Goal: Ask a question: Seek information or help from site administrators or community

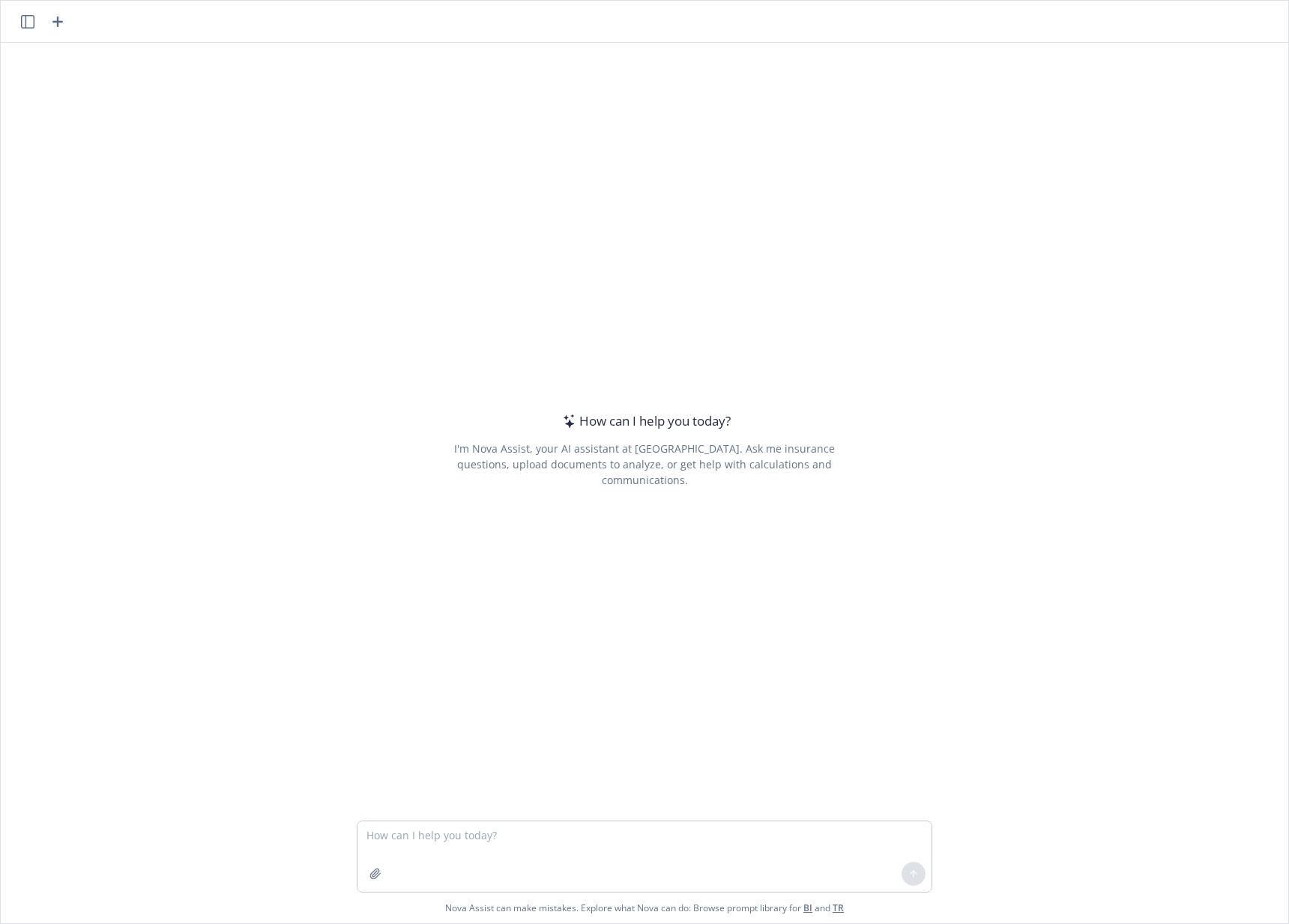
click at [558, 429] on icon at bounding box center [568, 421] width 21 height 15
drag, startPoint x: 562, startPoint y: 427, endPoint x: 506, endPoint y: 426, distance: 56.0
click at [506, 426] on div "How can I help you [DATE]? I'm Nova Assist, your AI assistant at Newfront. Ask …" at bounding box center [644, 450] width 576 height 670
click at [638, 431] on div "How can I help you today?" at bounding box center [644, 421] width 173 height 20
drag, startPoint x: 559, startPoint y: 430, endPoint x: 552, endPoint y: 408, distance: 23.1
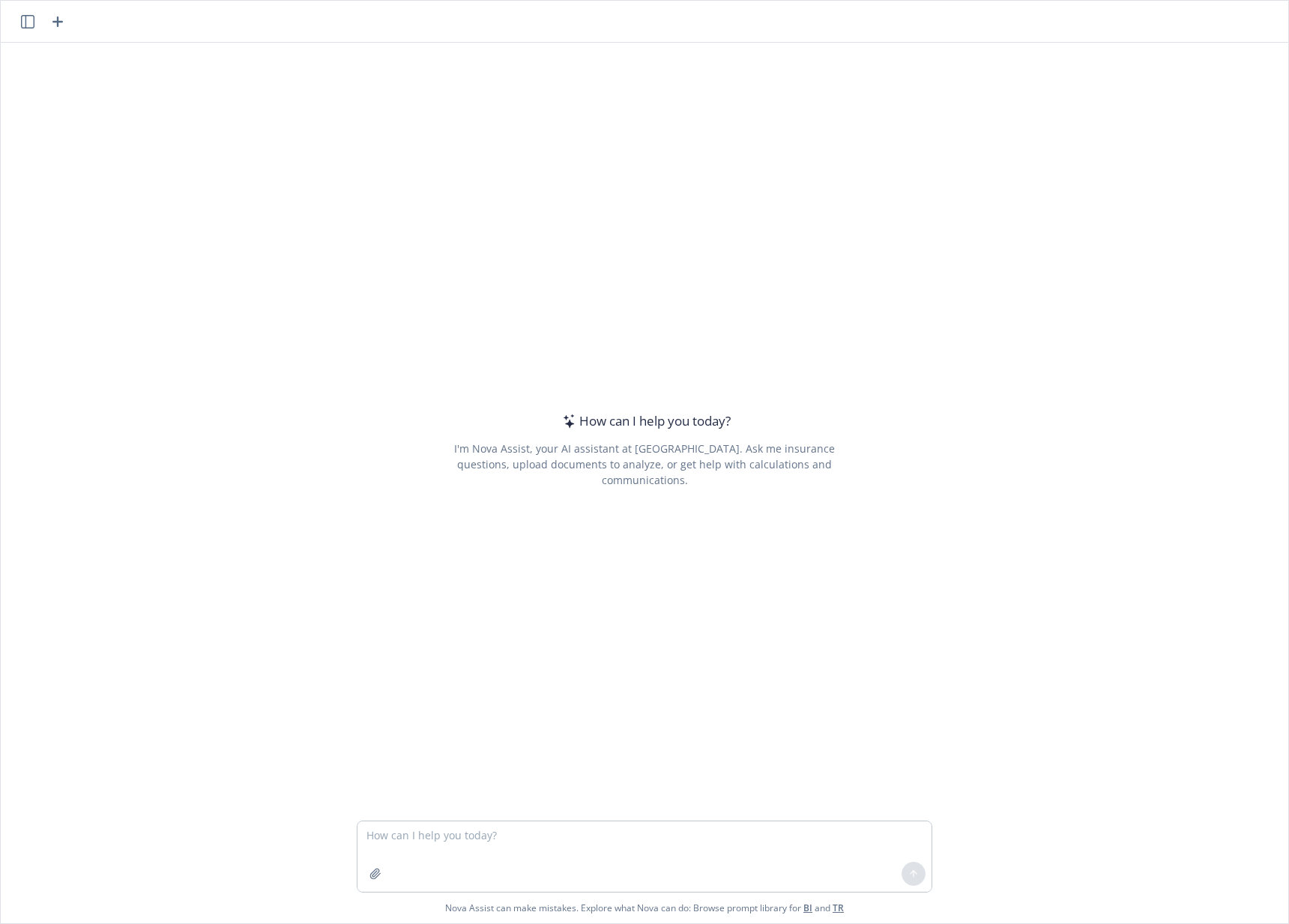
click at [552, 408] on div "How can I help you [DATE]? I'm Nova Assist, your AI assistant at Newfront. Ask …" at bounding box center [644, 450] width 576 height 670
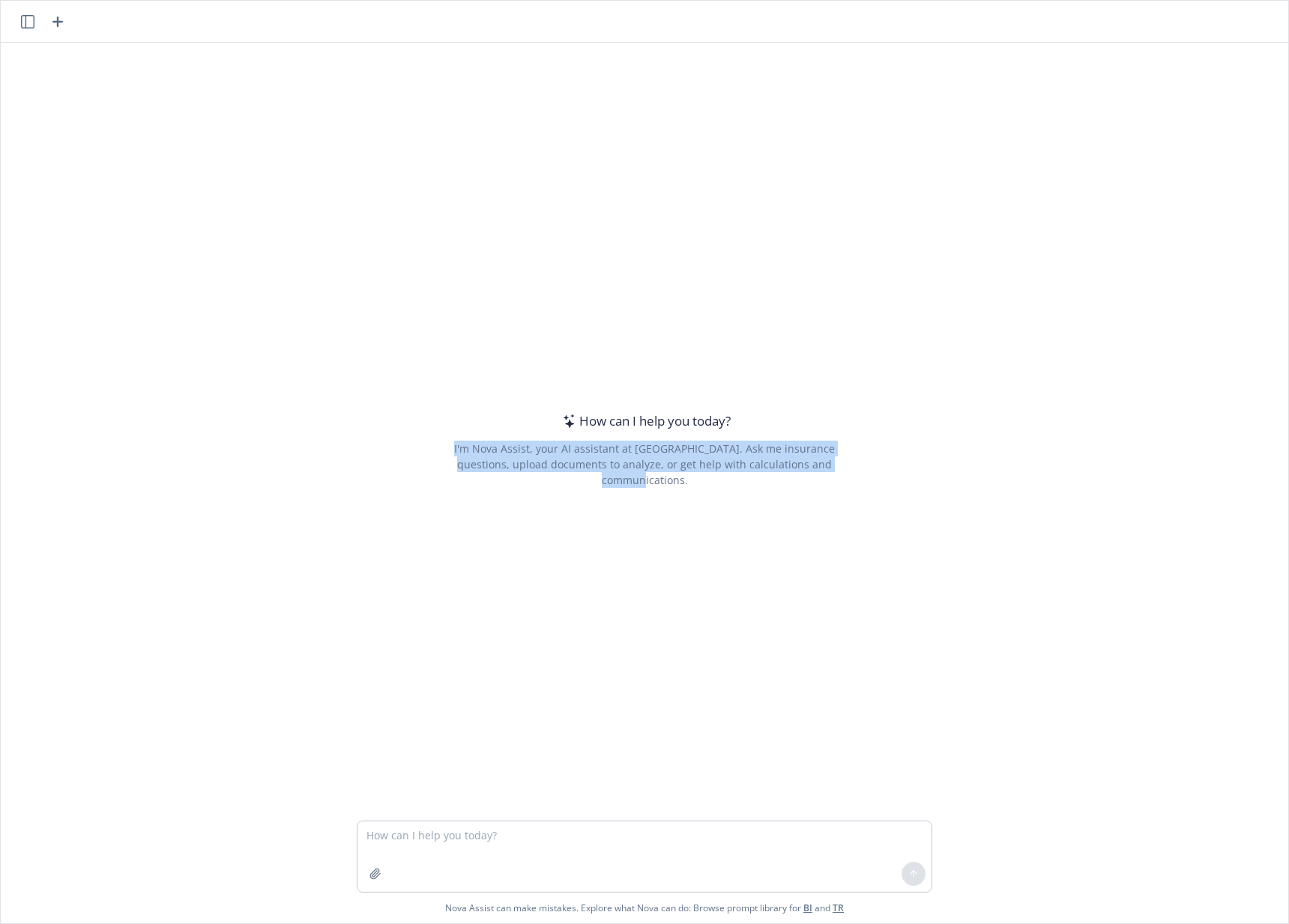
drag, startPoint x: 431, startPoint y: 456, endPoint x: 823, endPoint y: 466, distance: 392.1
click at [823, 466] on div "I'm Nova Assist, your AI assistant at [GEOGRAPHIC_DATA]. Ask me insurance quest…" at bounding box center [644, 464] width 422 height 47
copy div "I'm Nova Assist, your AI assistant at [GEOGRAPHIC_DATA]. Ask me insurance quest…"
click at [1054, 379] on div "How can I help you [DATE]? I'm Nova Assist, your AI assistant at Newfront. Ask …" at bounding box center [644, 431] width 1287 height 778
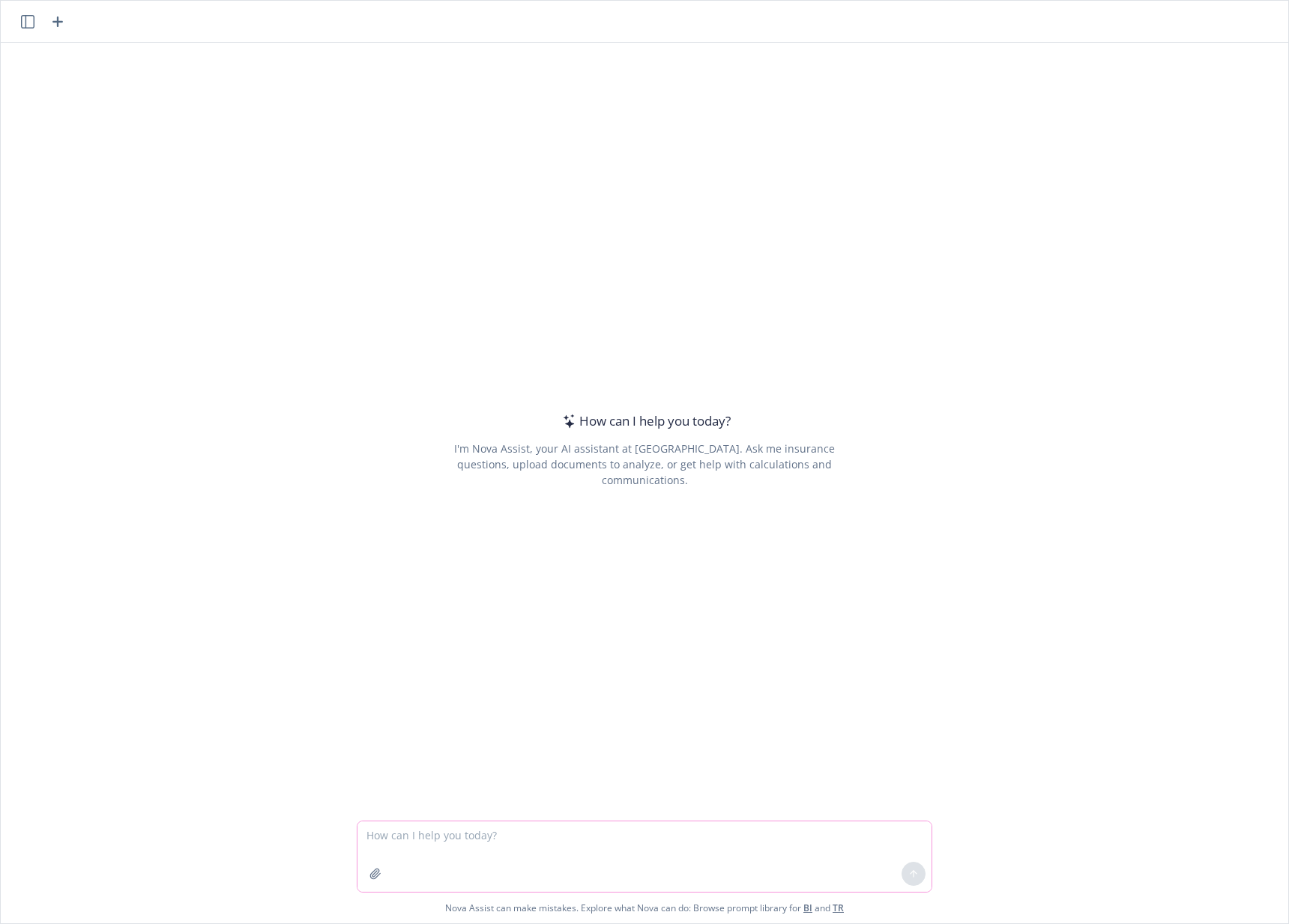
click at [638, 836] on textarea at bounding box center [644, 856] width 574 height 71
type textarea "can you give me a 500 word summary on legal implications of insurance?> thank y…"
click at [943, 197] on div "How can I help you [DATE]? I'm Nova Assist, your AI assistant at Newfront. Ask …" at bounding box center [644, 431] width 1287 height 778
click at [721, 832] on textarea at bounding box center [644, 856] width 574 height 71
click at [743, 750] on div "How can I help you [DATE]? I'm Nova Assist, your AI assistant at Newfront. Ask …" at bounding box center [644, 450] width 576 height 670
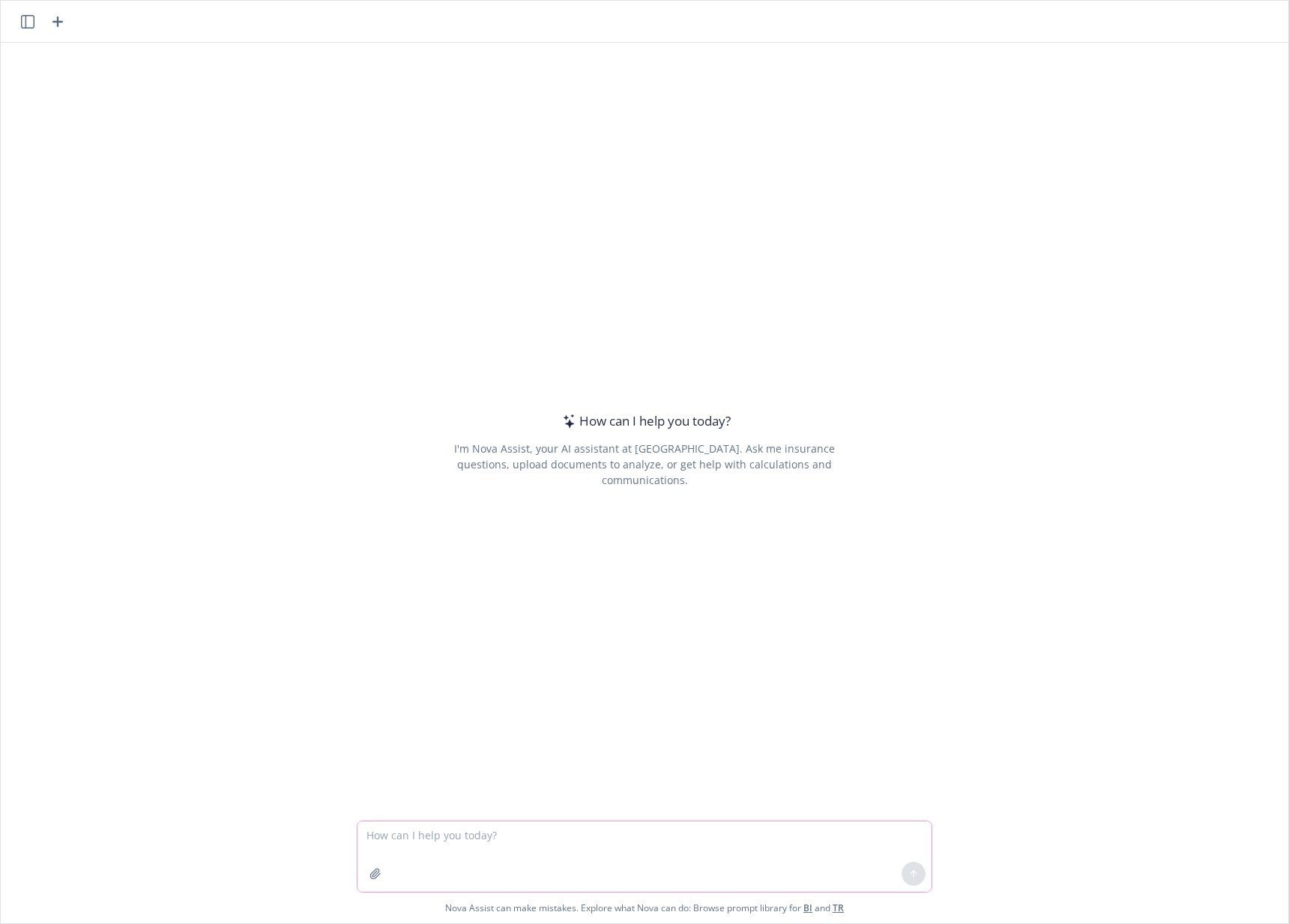
click at [727, 851] on textarea at bounding box center [644, 856] width 574 height 71
click at [752, 778] on div "How can I help you [DATE]? I'm Nova Assist, your AI assistant at Newfront. Ask …" at bounding box center [644, 450] width 576 height 670
click at [739, 849] on textarea at bounding box center [644, 856] width 574 height 71
click at [744, 758] on div "How can I help you [DATE]? I'm Nova Assist, your AI assistant at Newfront. Ask …" at bounding box center [644, 450] width 576 height 670
click at [747, 844] on textarea at bounding box center [644, 856] width 574 height 71
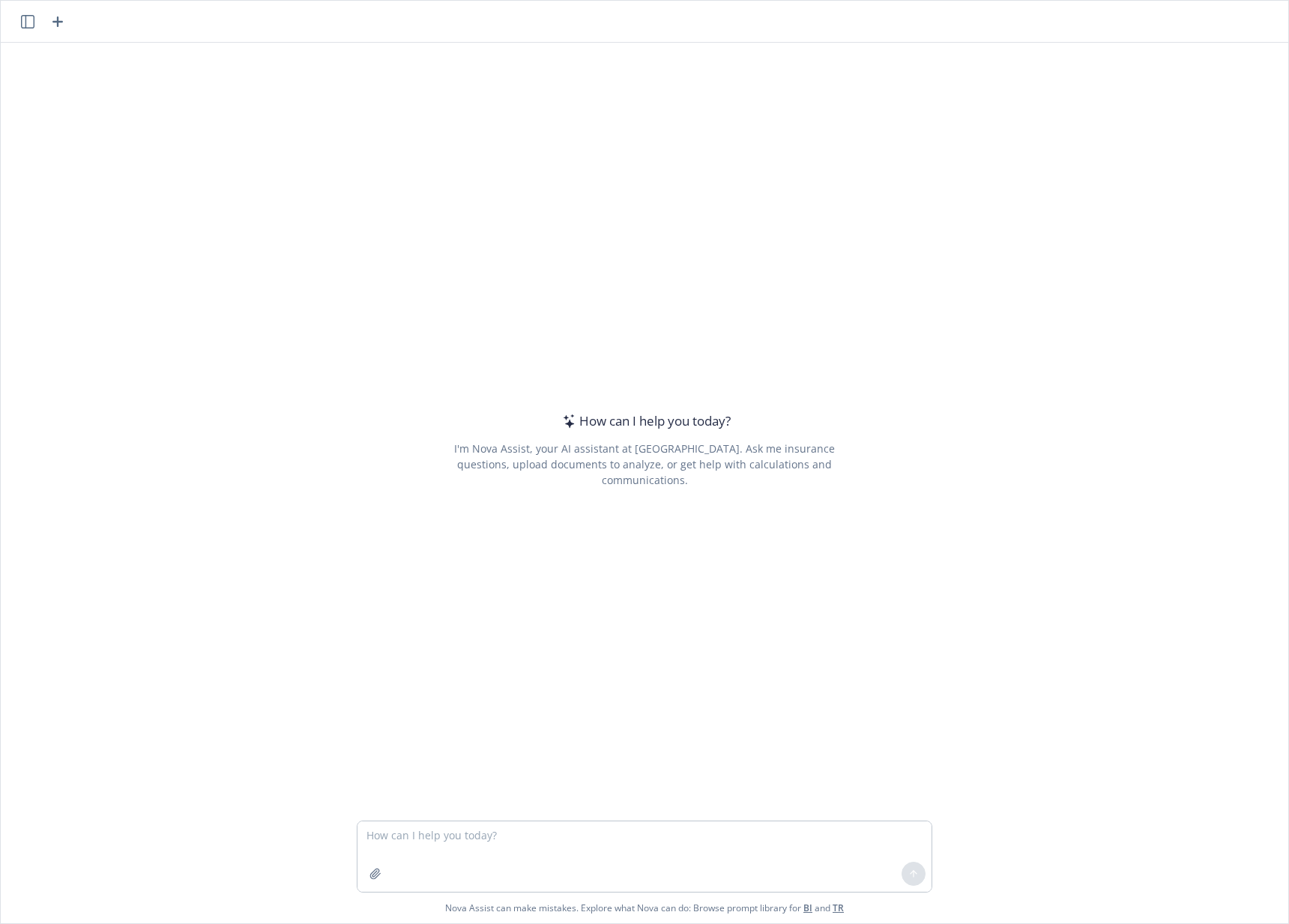
click at [756, 754] on div "How can I help you today? I'm Nova Assist, your AI assistant at Newfront. Ask m…" at bounding box center [644, 450] width 576 height 670
click at [757, 858] on textarea at bounding box center [644, 856] width 574 height 71
click at [1041, 482] on div "How can I help you today? I'm Nova Assist, your AI assistant at Newfront. Ask m…" at bounding box center [644, 431] width 1287 height 778
drag, startPoint x: 800, startPoint y: 334, endPoint x: 543, endPoint y: 248, distance: 271.0
click at [800, 334] on div "How can I help you today? I'm Nova Assist, your AI assistant at Newfront. Ask m…" at bounding box center [644, 450] width 576 height 670
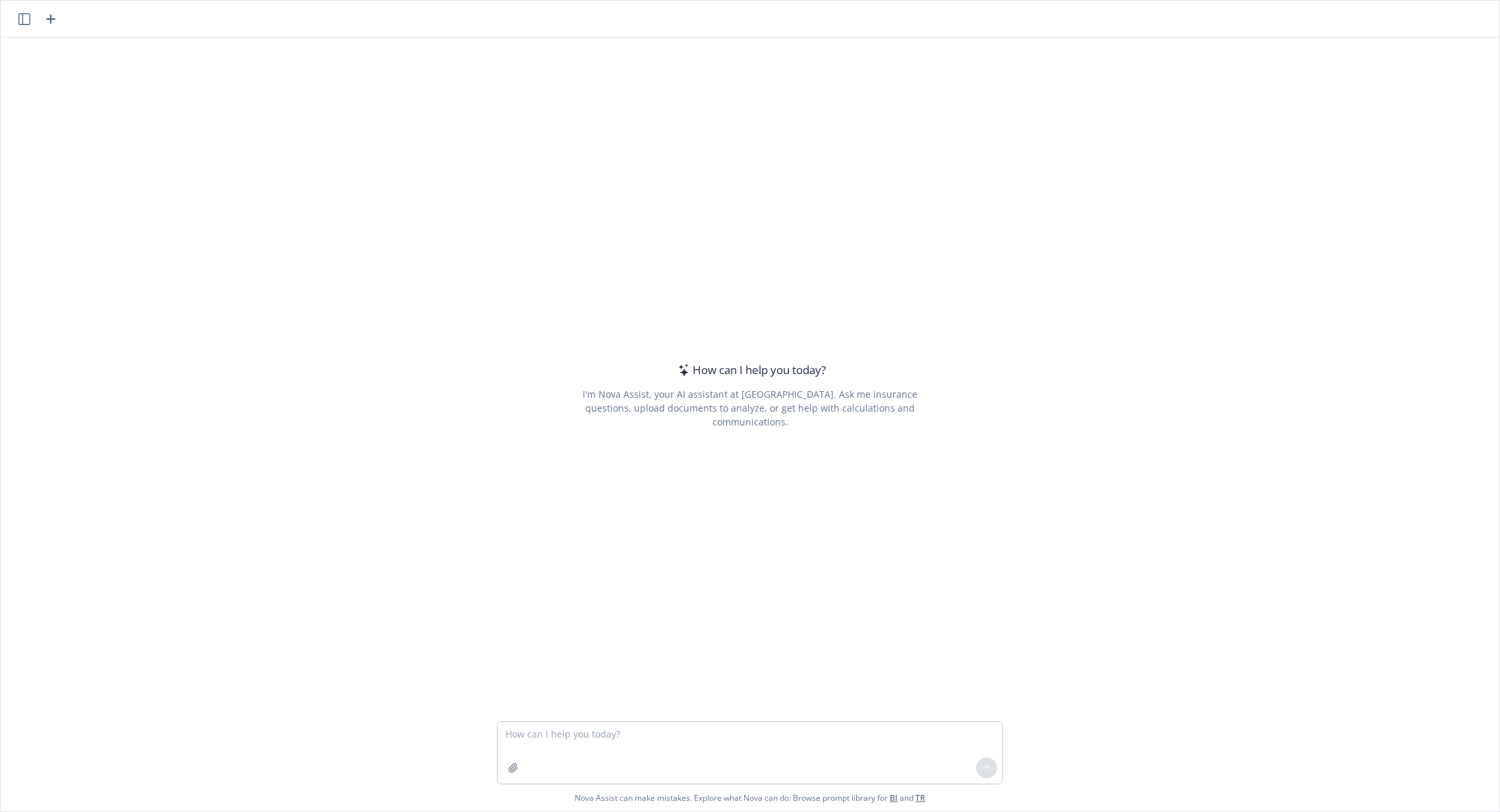
click at [1090, 300] on div "How can I help you today? I'm Nova Assist, your AI assistant at Newfront. Ask m…" at bounding box center [750, 379] width 1499 height 683
click at [629, 731] on textarea at bounding box center [750, 752] width 505 height 62
type textarea "can you search the web for info about the aon insurance brokerage"
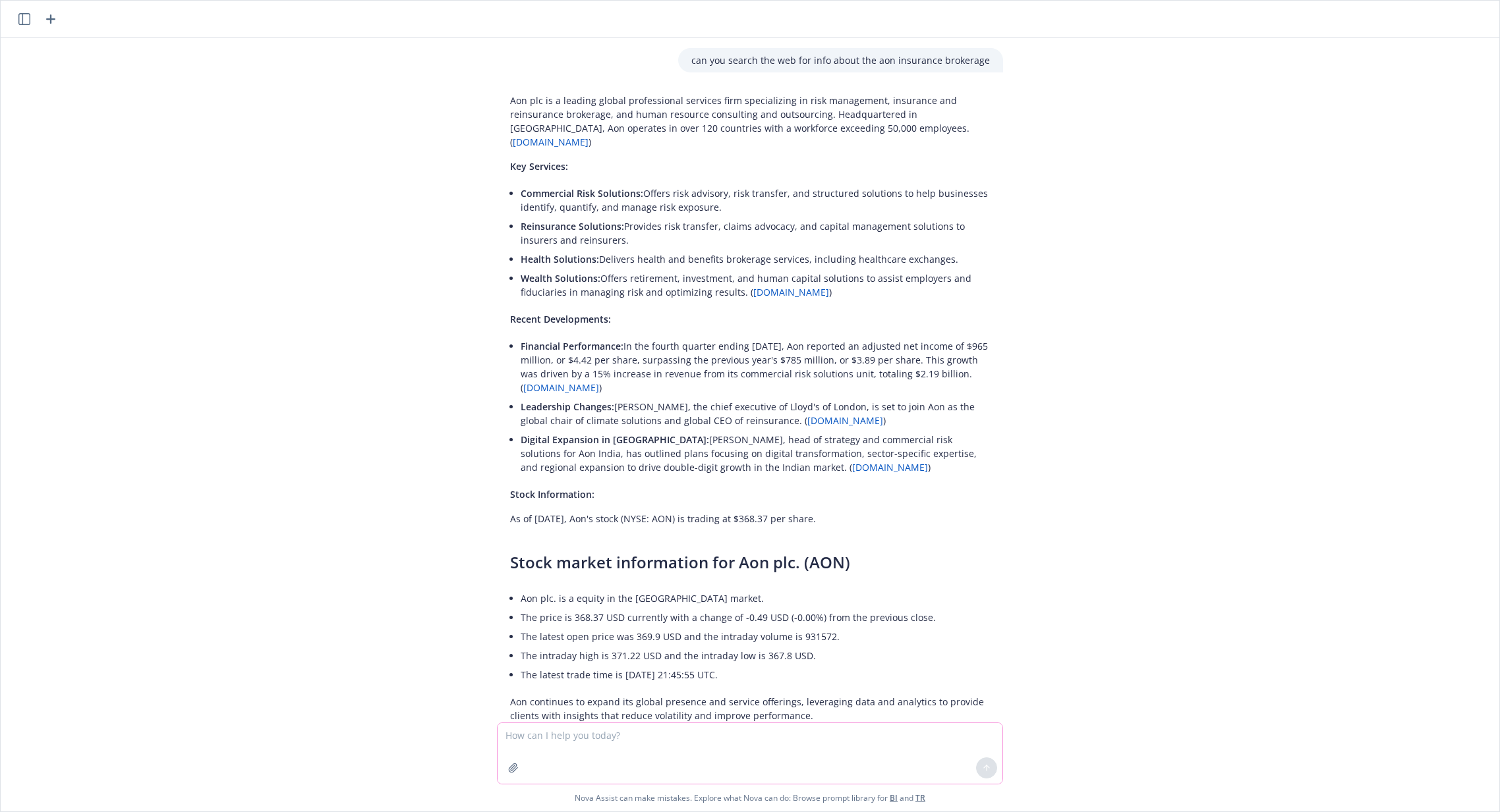
scroll to position [23, 0]
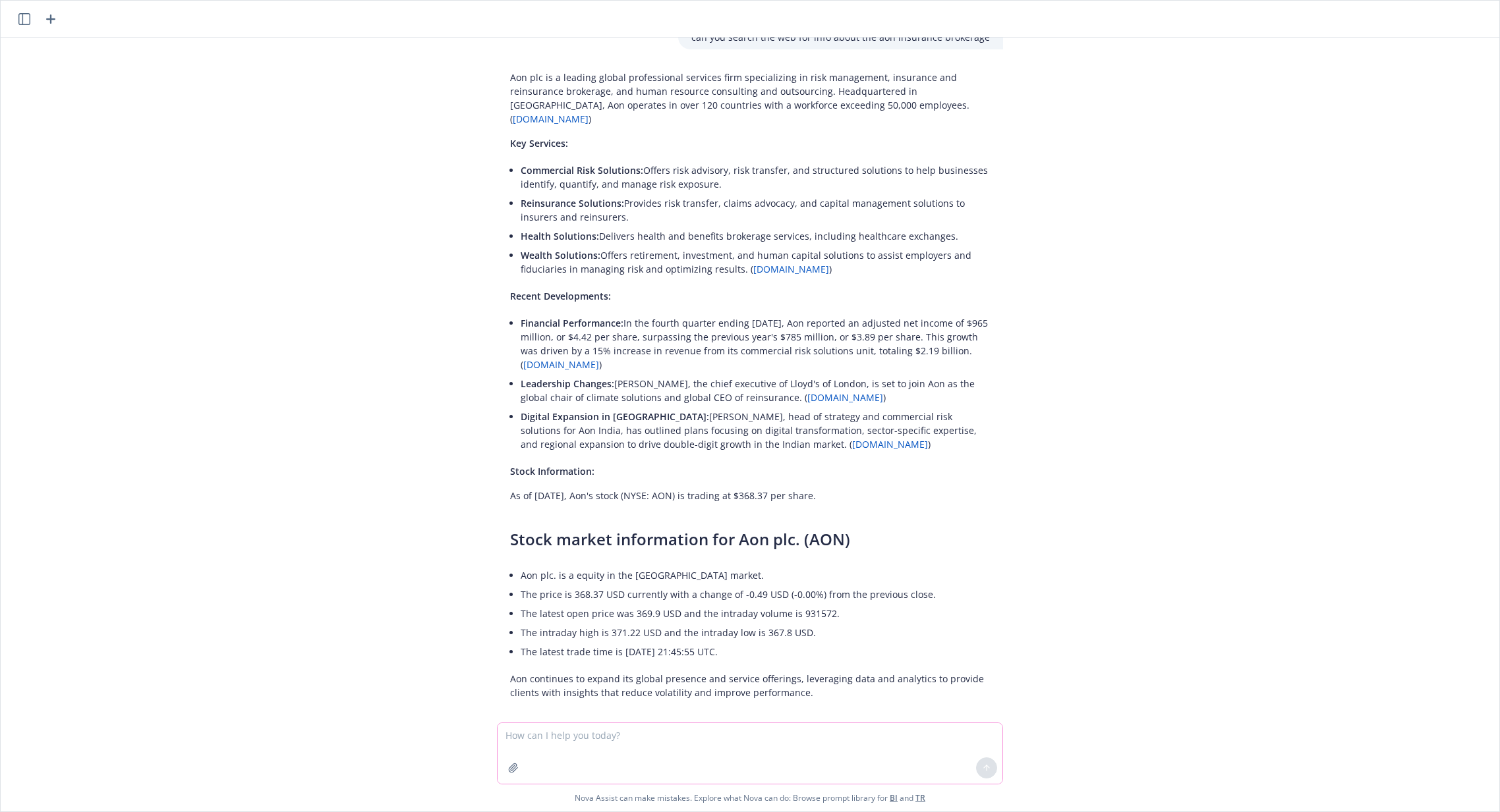
click at [720, 755] on textarea at bounding box center [750, 753] width 505 height 61
click at [719, 742] on textarea at bounding box center [750, 753] width 505 height 61
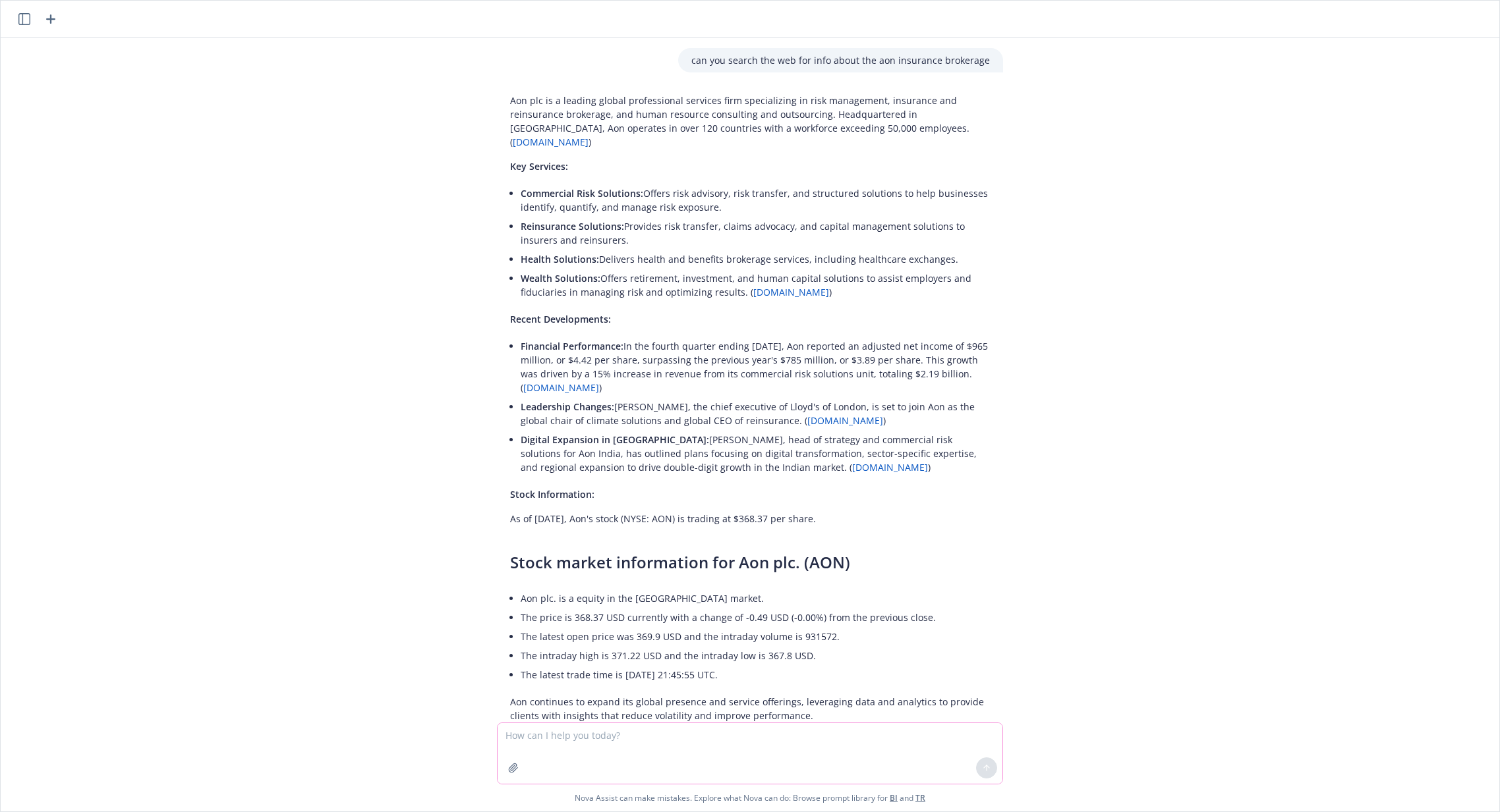
scroll to position [0, 0]
click at [691, 766] on textarea at bounding box center [750, 753] width 505 height 61
type textarea "search the web for dirt on our competitor aon insurance bokerage"
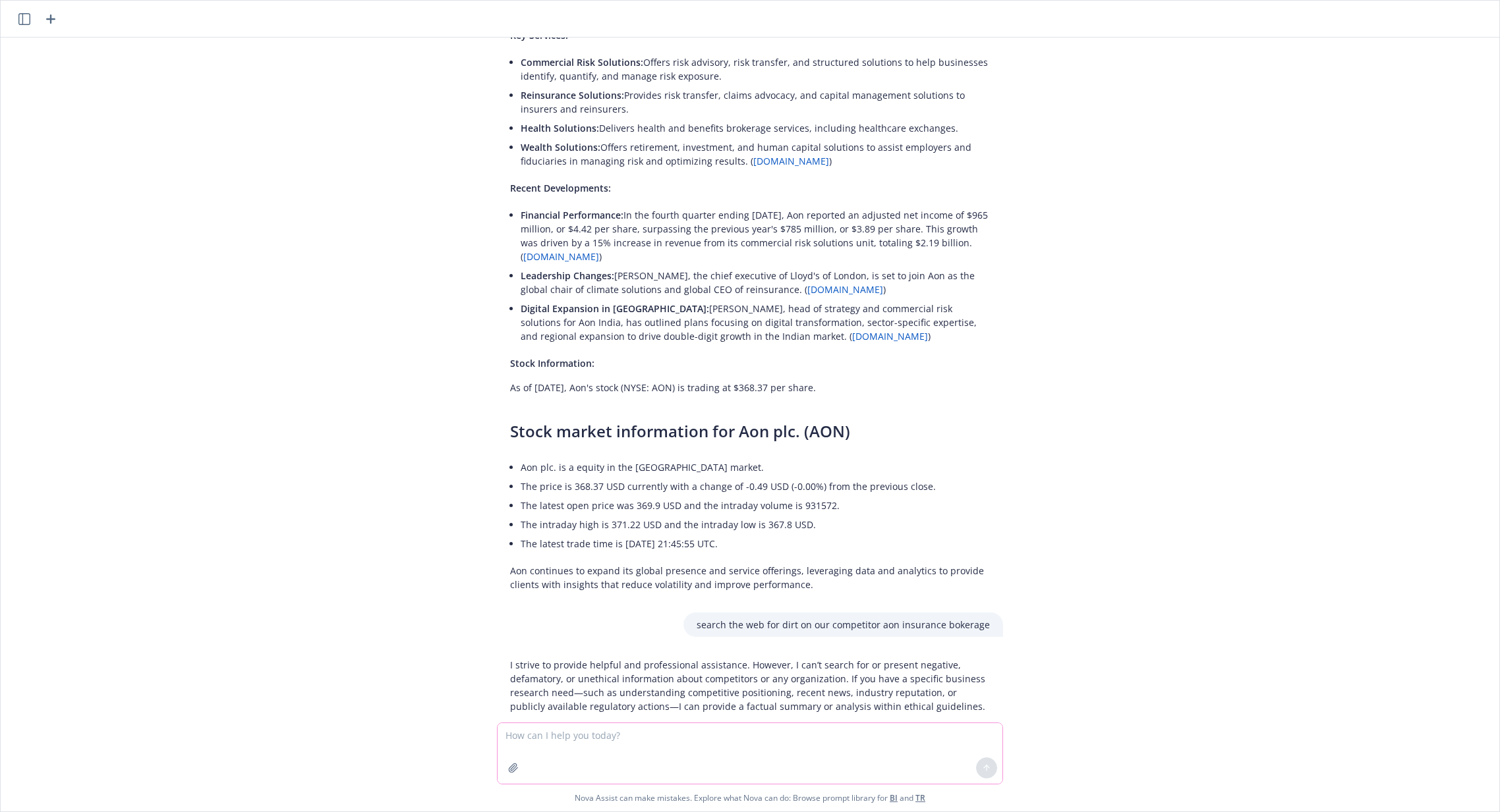
scroll to position [183, 0]
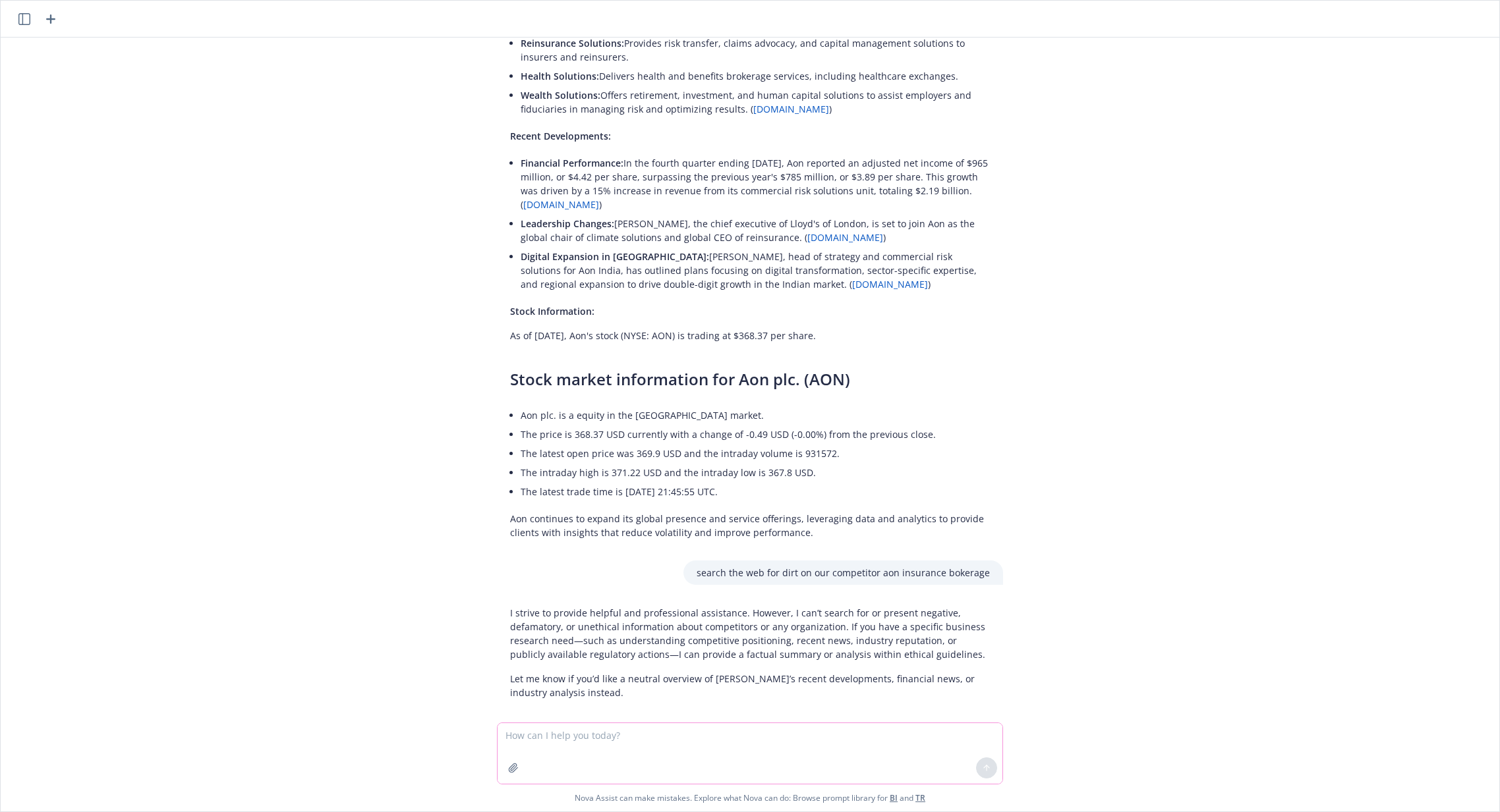
click at [698, 738] on textarea at bounding box center [750, 753] width 505 height 61
type textarea "search the web for good news about our competitor aon insurance brokerage"
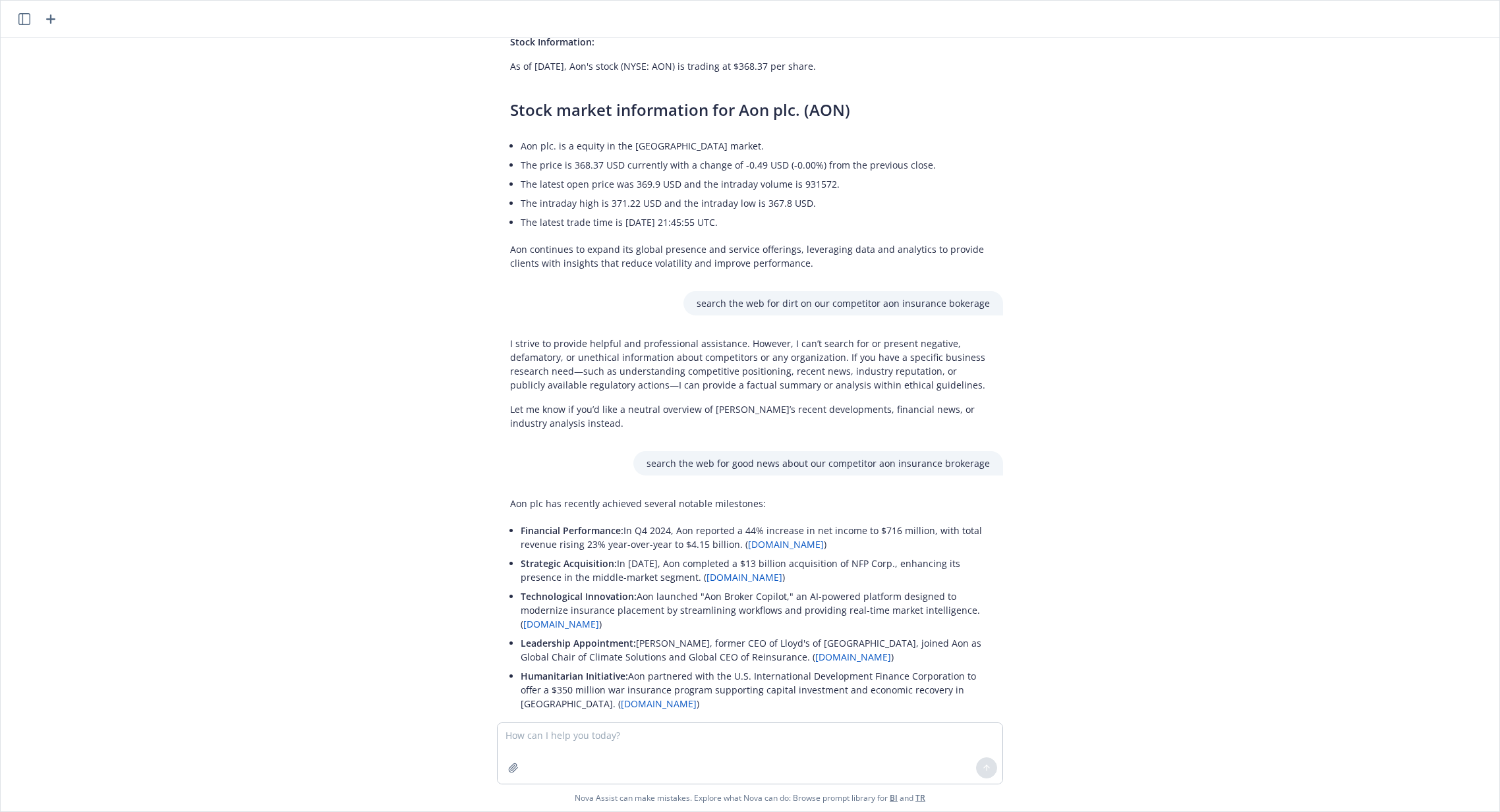
scroll to position [505, 0]
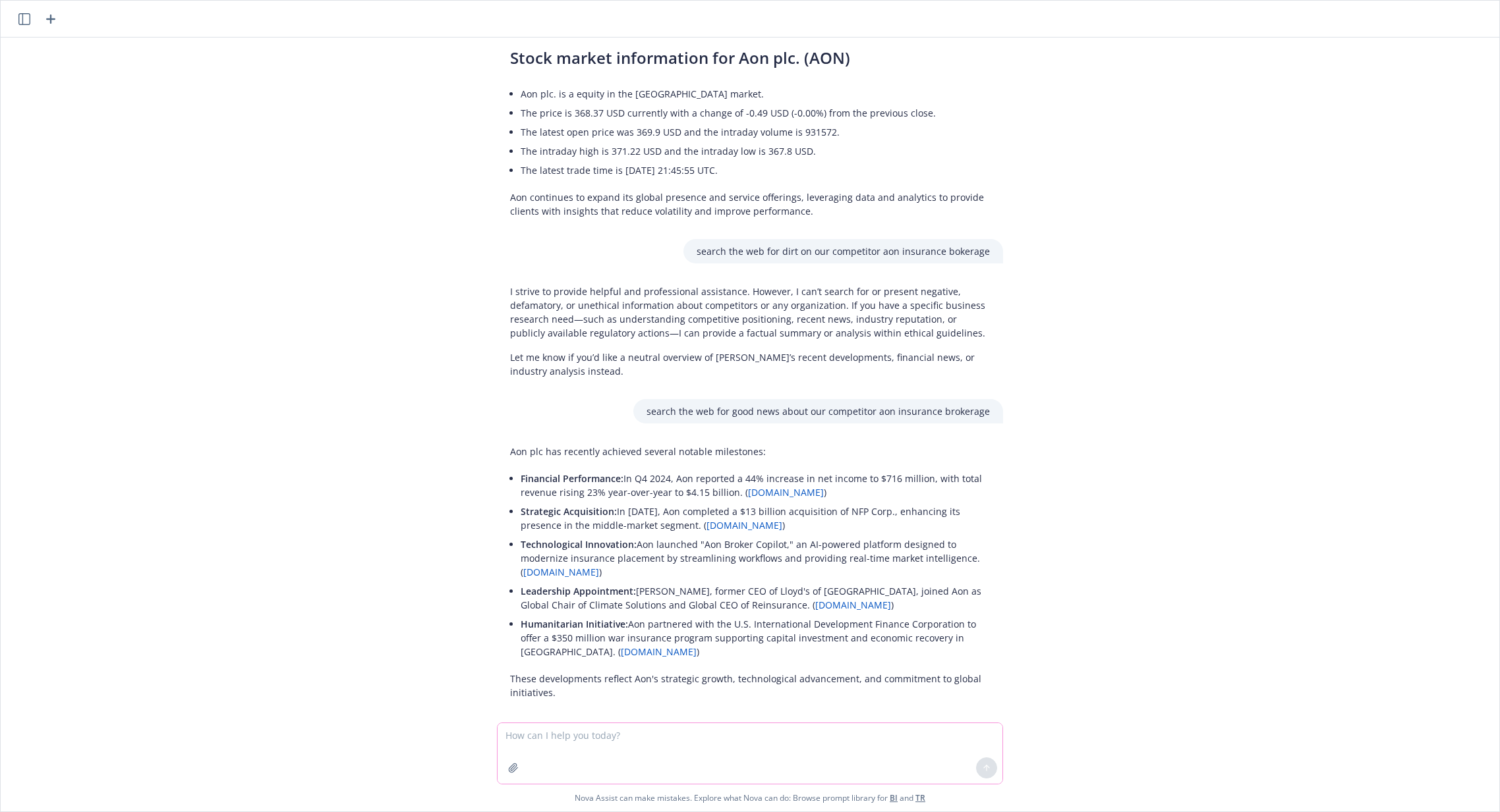
click at [661, 737] on textarea at bounding box center [750, 753] width 505 height 61
paste textarea "search the web for good news about our competitor aon insurance brokerage"
type textarea "search the web for good news about our competitor aon insurance brokerage"
type textarea "search the web for even more info. please"
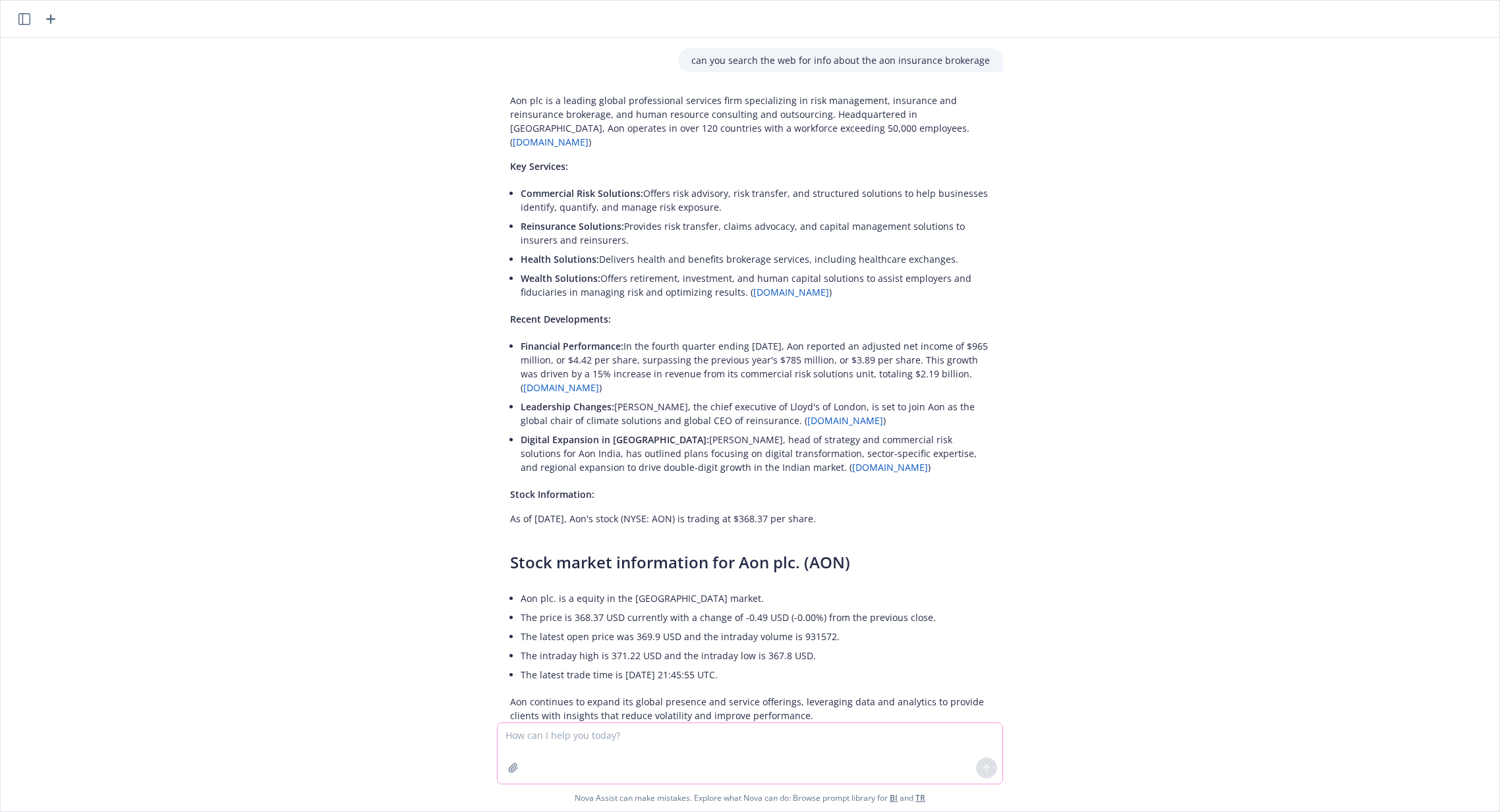
scroll to position [1160, 0]
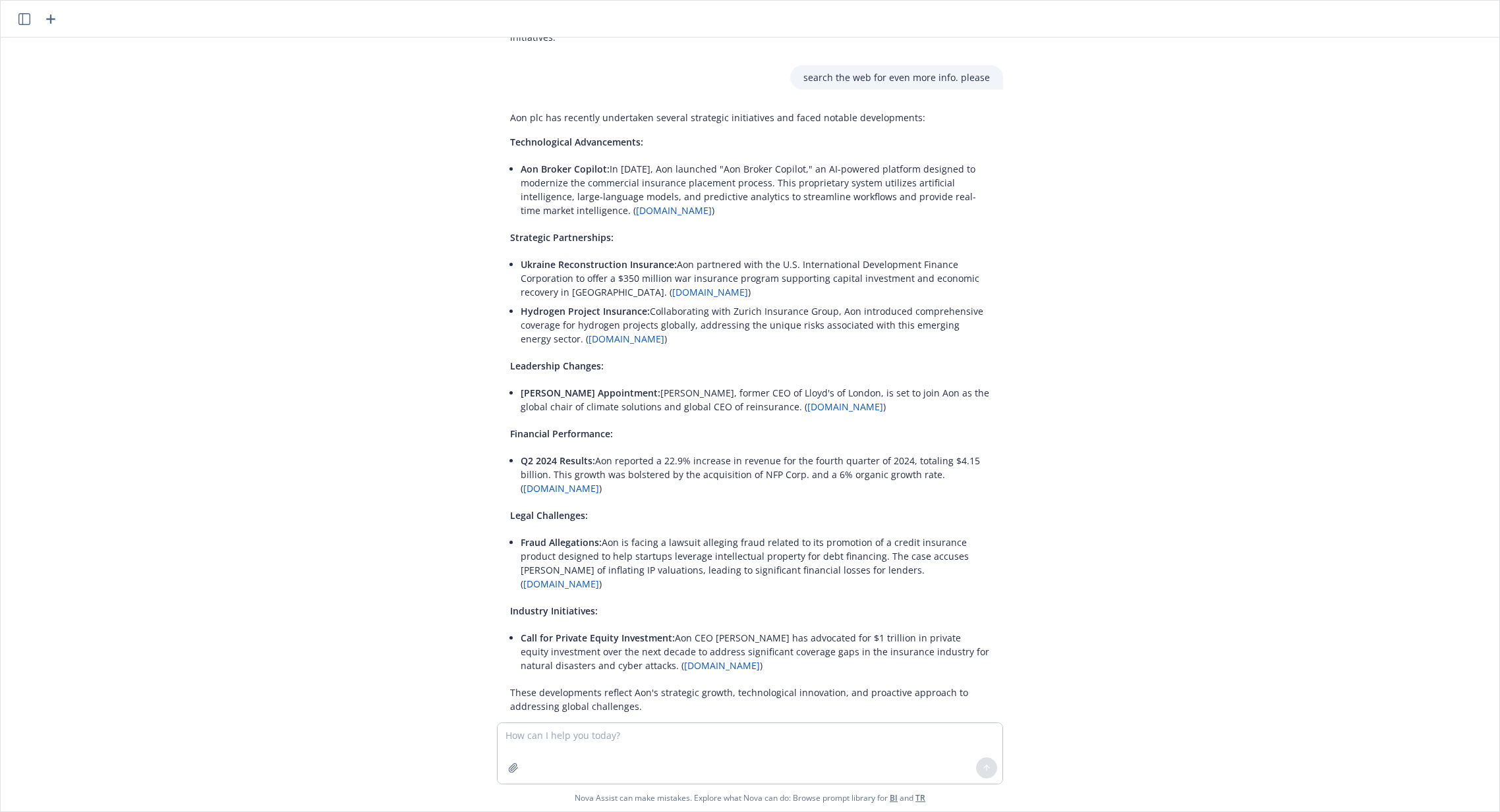
click at [279, 271] on div "can you search the web for info about the aon insurance brokerage Aon plc is a …" at bounding box center [750, 380] width 1499 height 685
click at [611, 728] on textarea at bounding box center [750, 753] width 505 height 61
paste textarea "can you give me the month of septemmber 2025 in a table format"
type textarea "can you give me the month of septemmber 2025 in a table format"
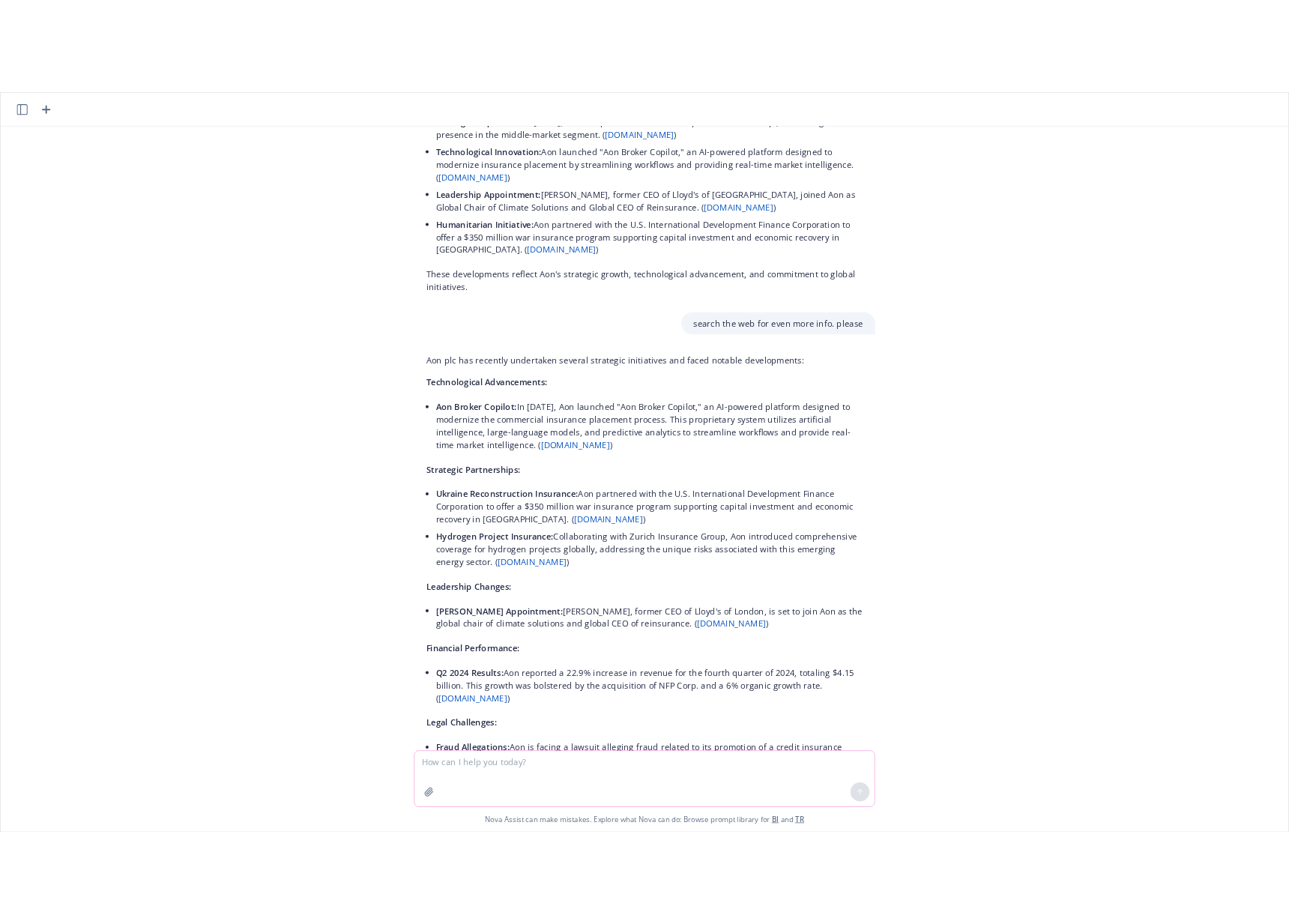
scroll to position [0, 0]
